Goal: Information Seeking & Learning: Understand process/instructions

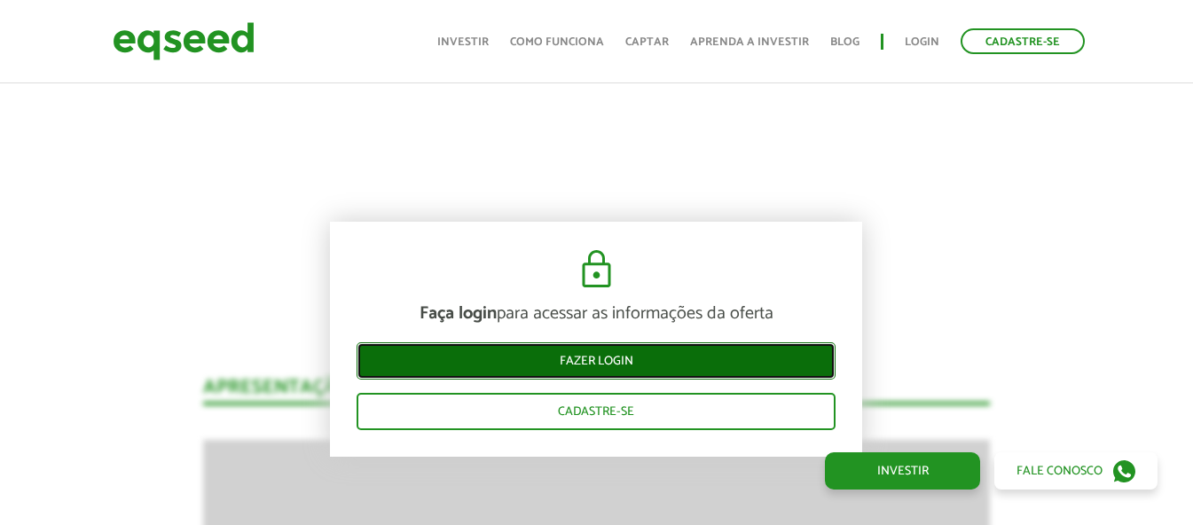
click at [603, 355] on link "Fazer login" at bounding box center [596, 360] width 479 height 37
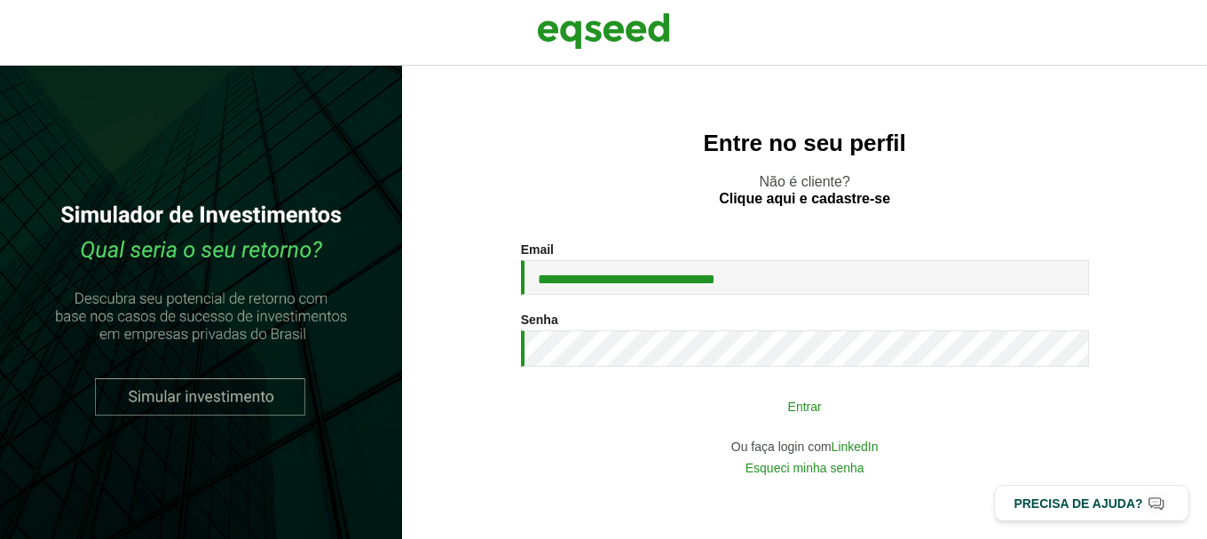
click at [668, 413] on button "Entrar" at bounding box center [804, 406] width 461 height 34
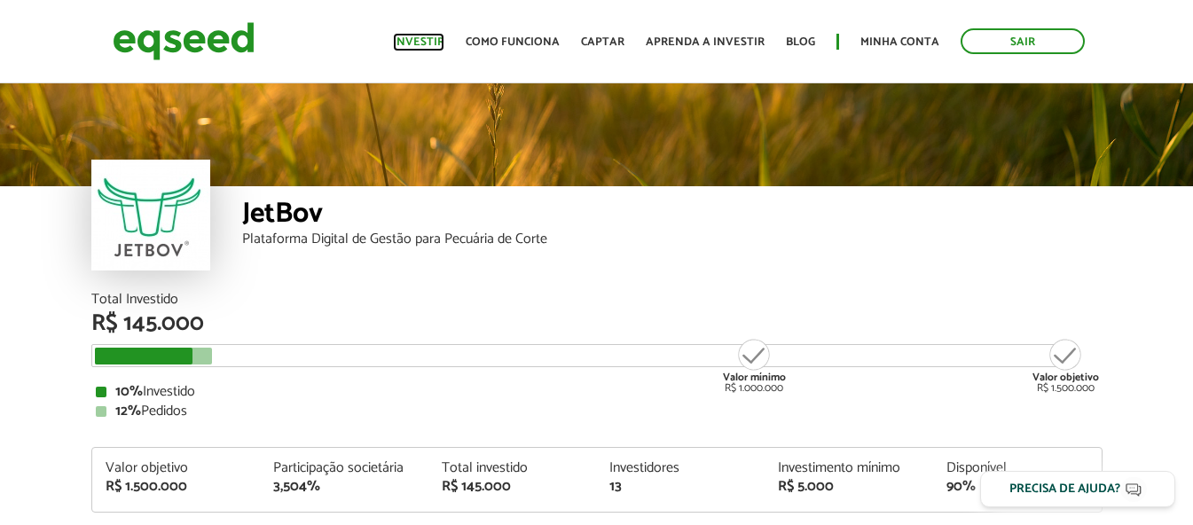
click at [424, 43] on link "Investir" at bounding box center [418, 42] width 51 height 12
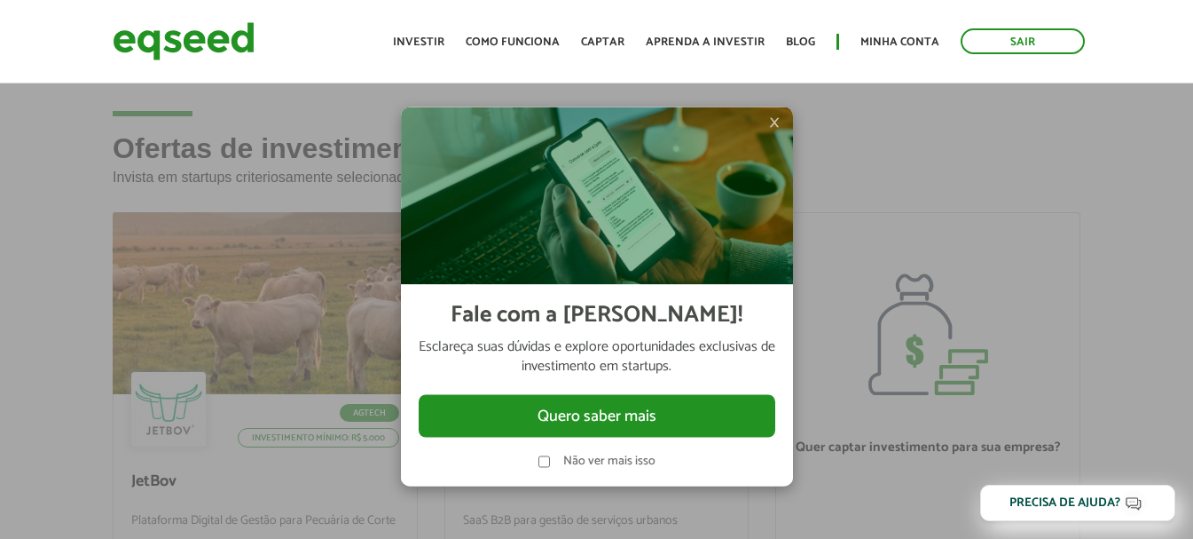
click at [771, 127] on span "×" at bounding box center [774, 122] width 11 height 21
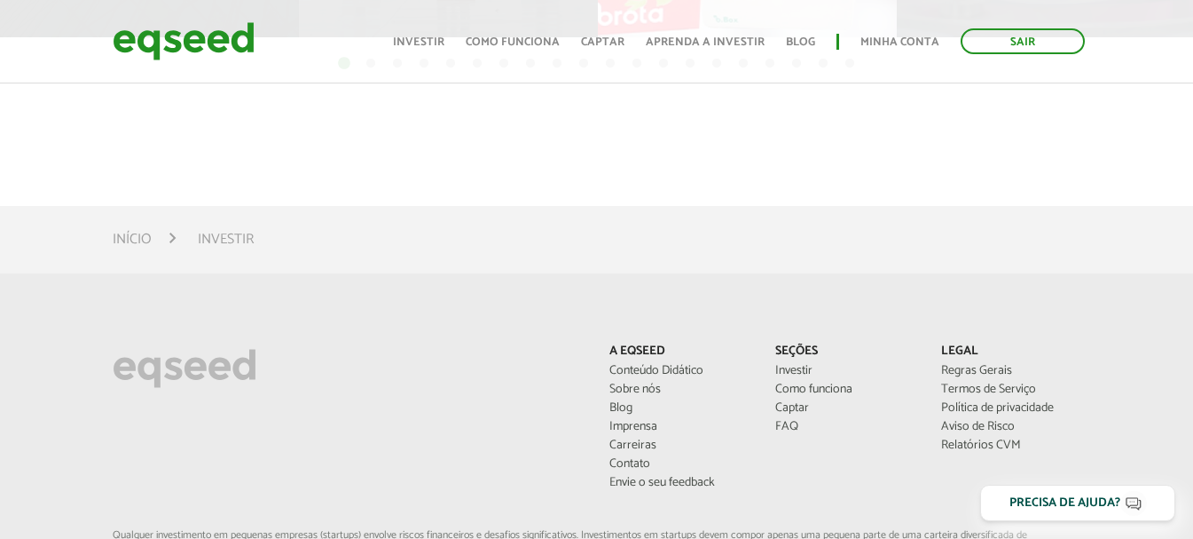
scroll to position [1242, 0]
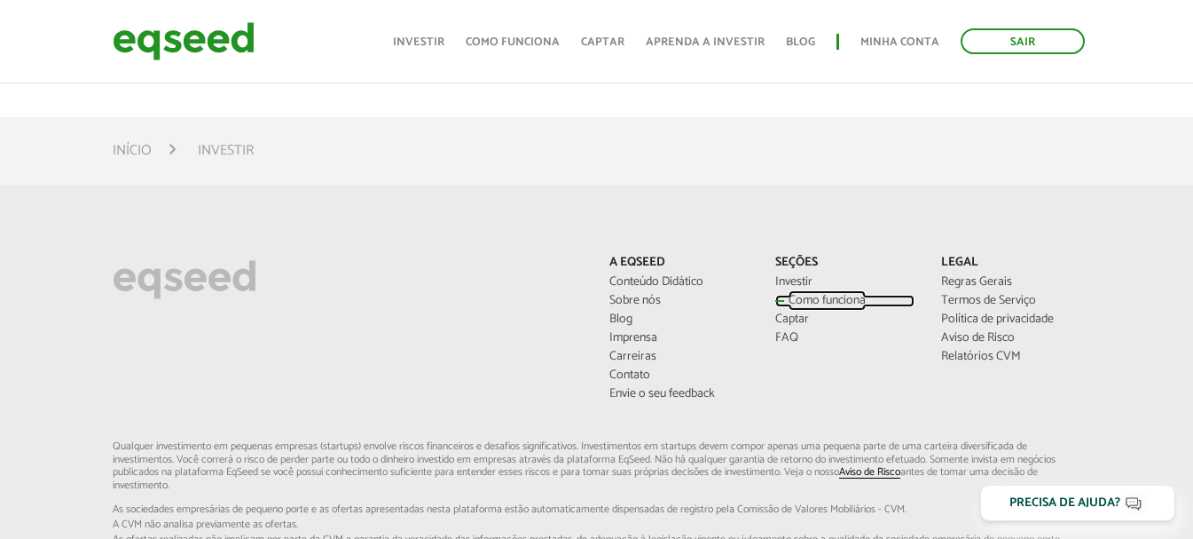
click at [812, 298] on link "Como funciona" at bounding box center [844, 301] width 139 height 12
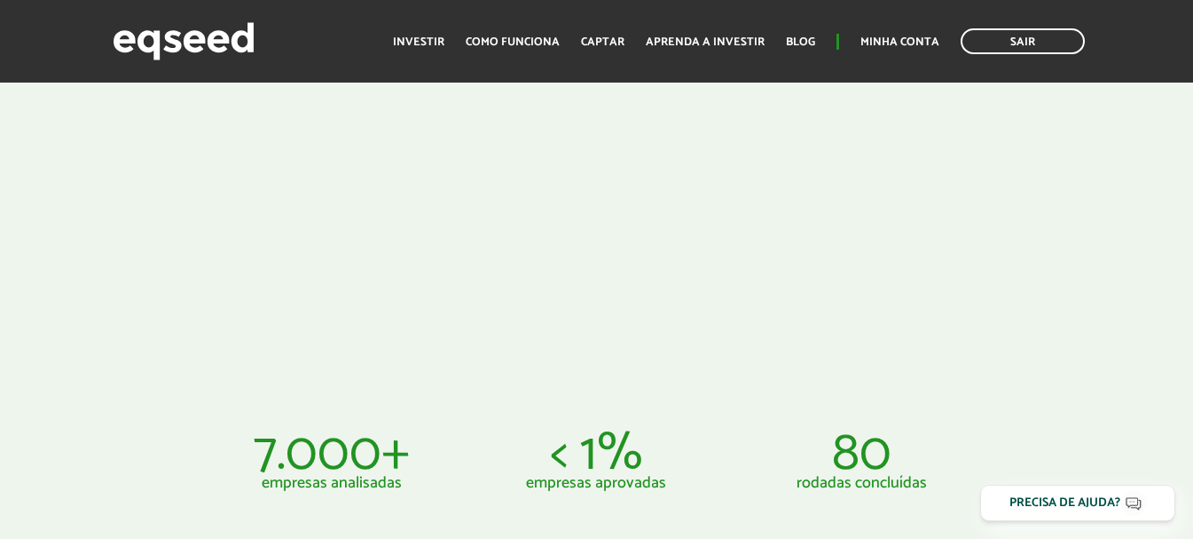
scroll to position [592, 0]
